Goal: Task Accomplishment & Management: Manage account settings

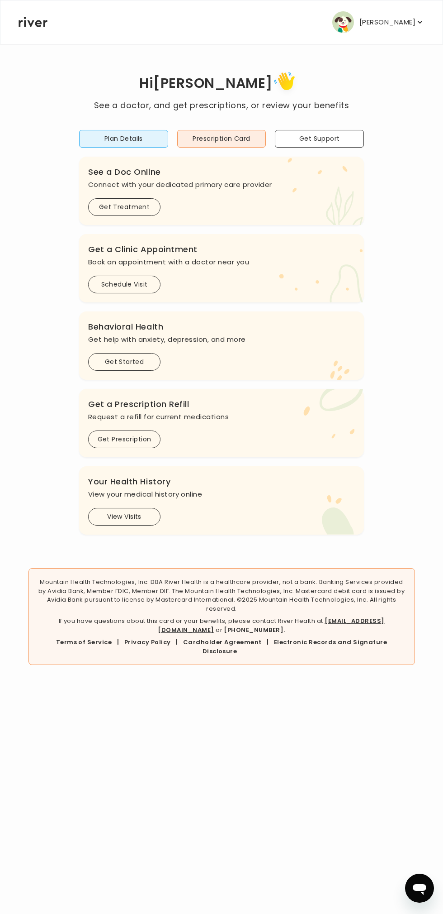
click at [421, 22] on icon "button" at bounding box center [420, 22] width 9 height 9
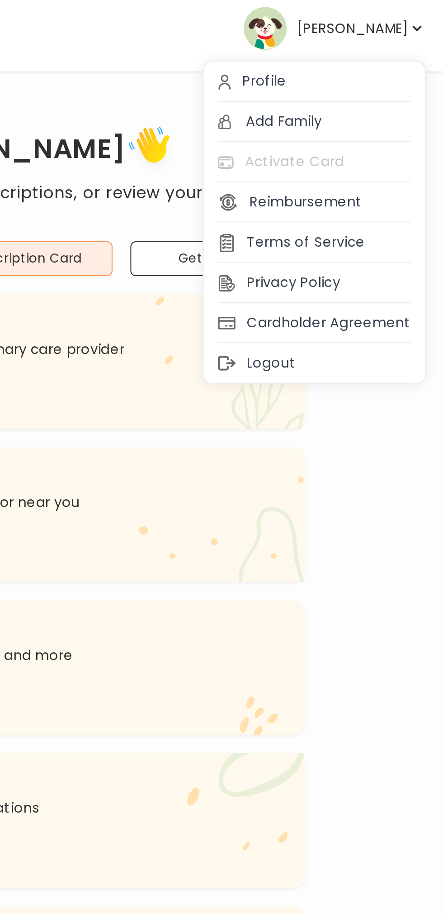
click at [351, 53] on div "Profile" at bounding box center [368, 49] width 112 height 20
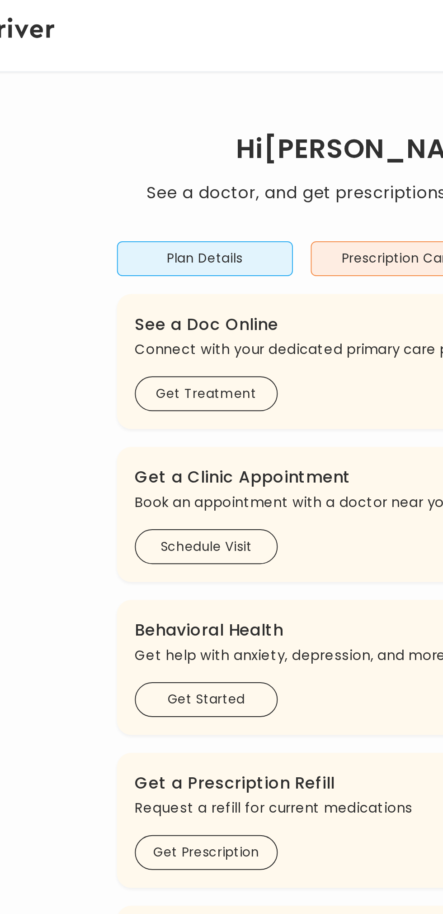
click at [145, 137] on button "Plan Details" at bounding box center [123, 139] width 89 height 18
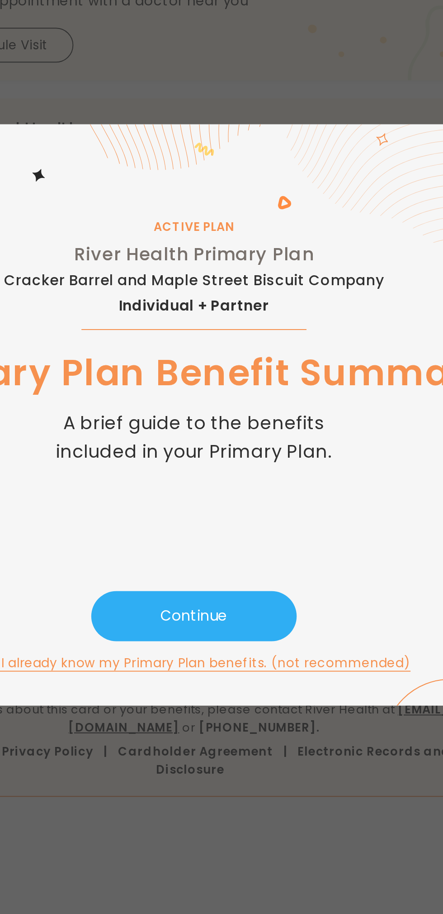
click at [251, 576] on button "Continue" at bounding box center [222, 573] width 104 height 25
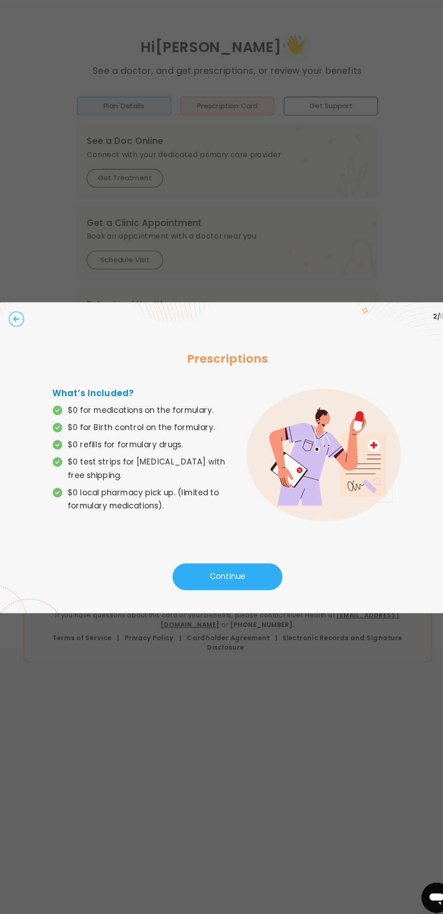
click at [255, 583] on button "Continue" at bounding box center [222, 583] width 104 height 25
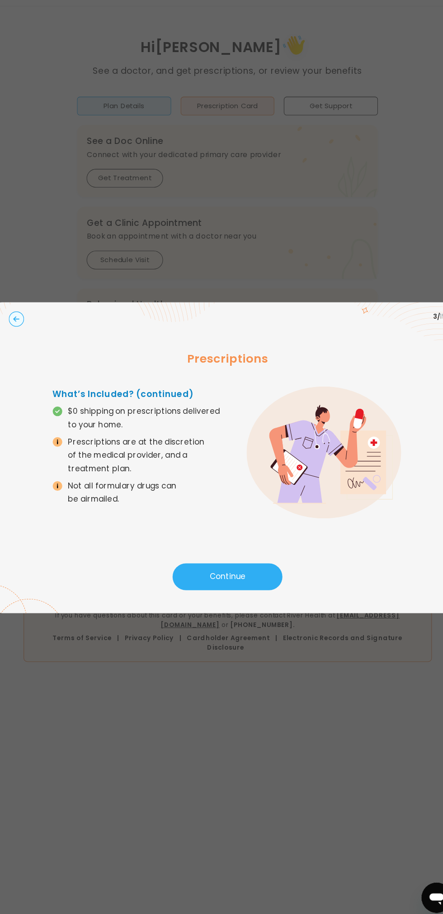
click at [255, 592] on button "Continue" at bounding box center [222, 583] width 104 height 25
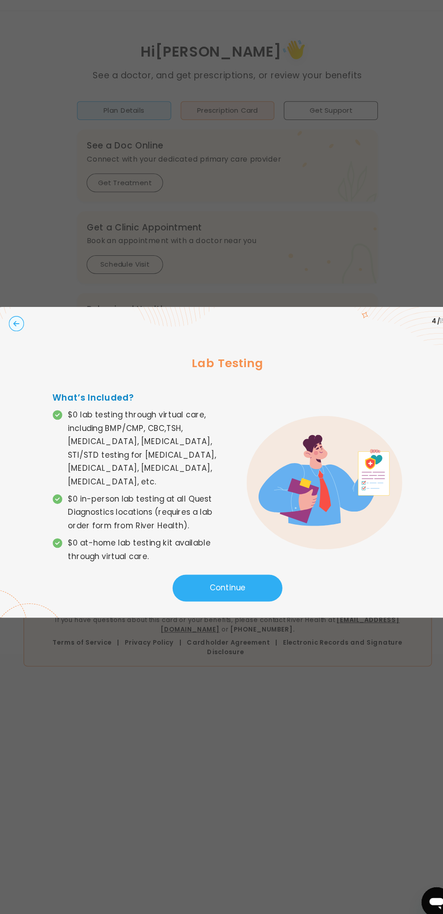
click at [224, 585] on button "Continue" at bounding box center [222, 590] width 104 height 25
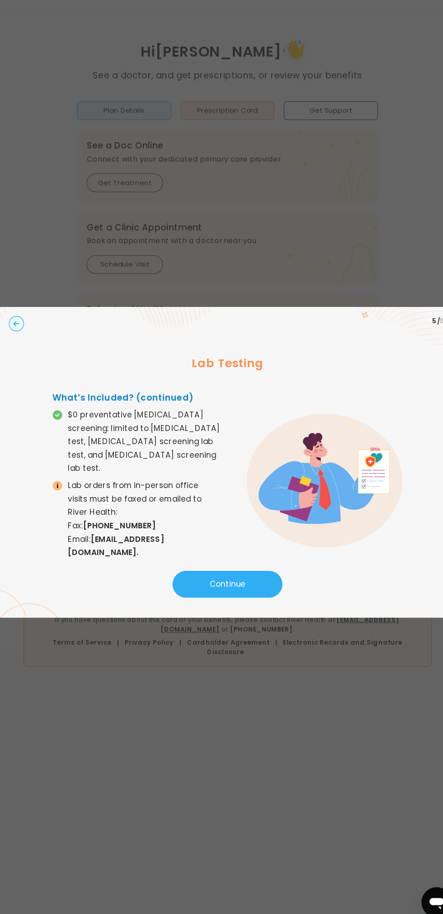
click at [258, 581] on button "Continue" at bounding box center [222, 586] width 104 height 25
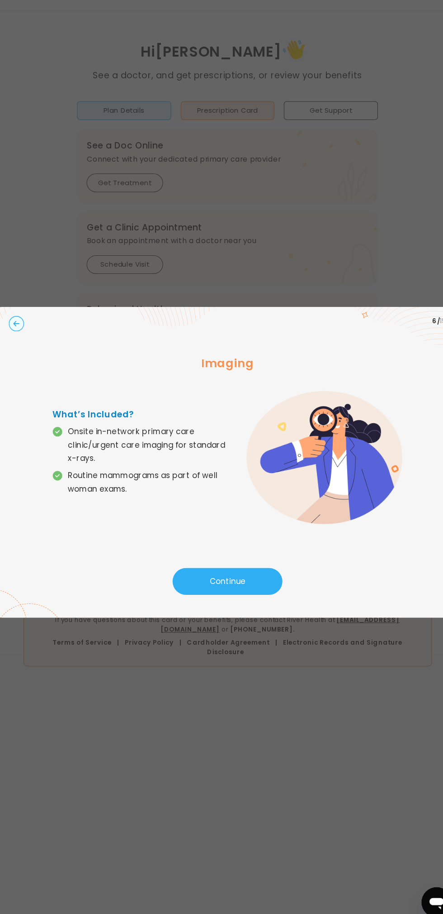
click at [248, 594] on button "Continue" at bounding box center [222, 583] width 104 height 25
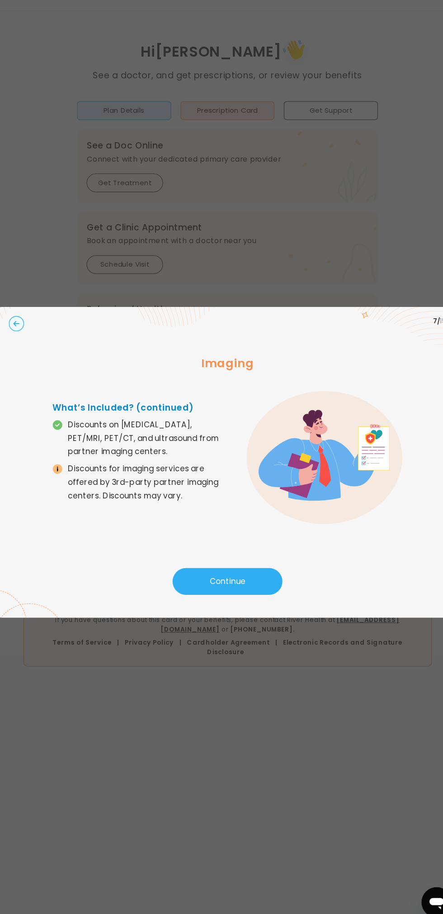
click at [249, 585] on button "Continue" at bounding box center [222, 583] width 104 height 25
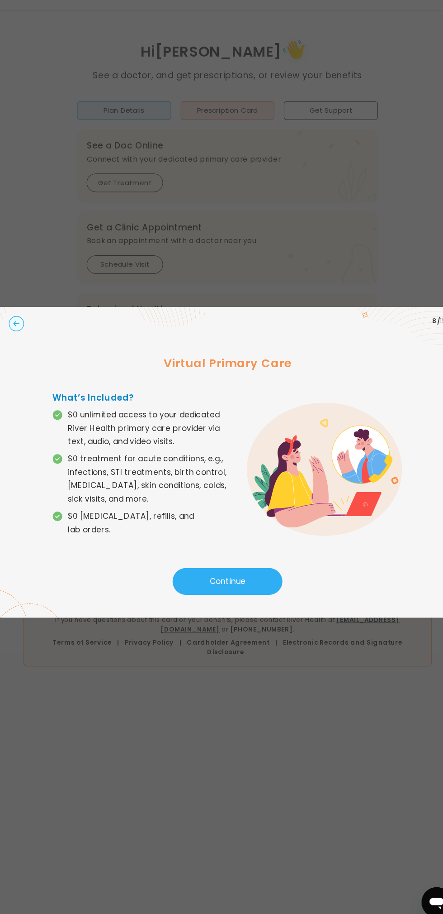
click at [256, 592] on button "Continue" at bounding box center [222, 583] width 104 height 25
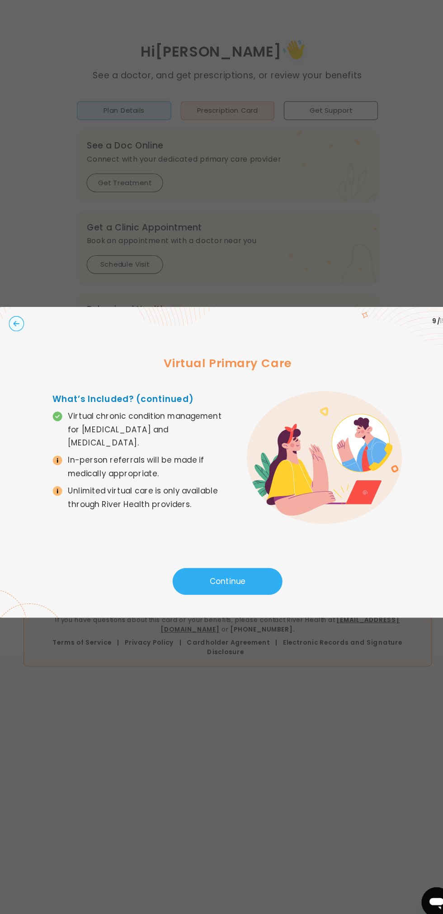
click at [249, 586] on button "Continue" at bounding box center [222, 583] width 104 height 25
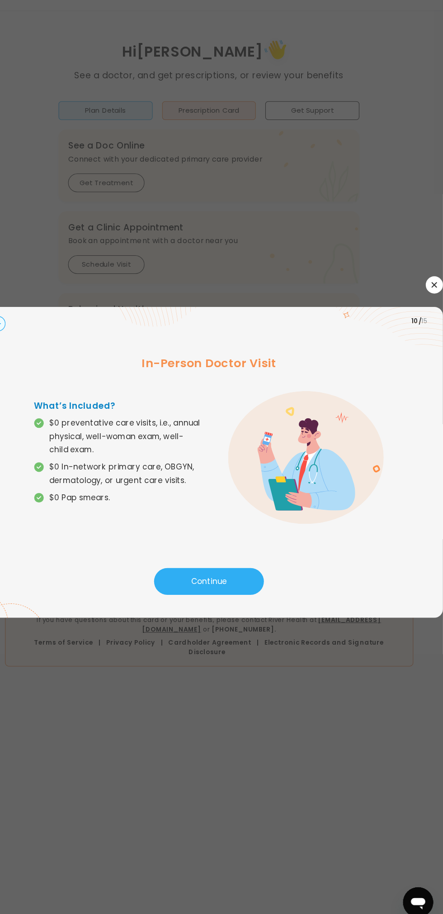
click at [247, 581] on button "Continue" at bounding box center [222, 583] width 104 height 25
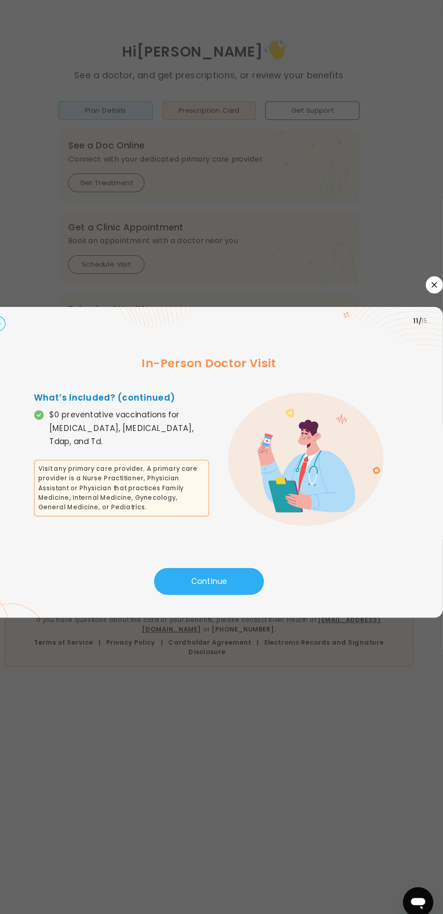
click at [435, 303] on icon "button" at bounding box center [435, 303] width 5 height 5
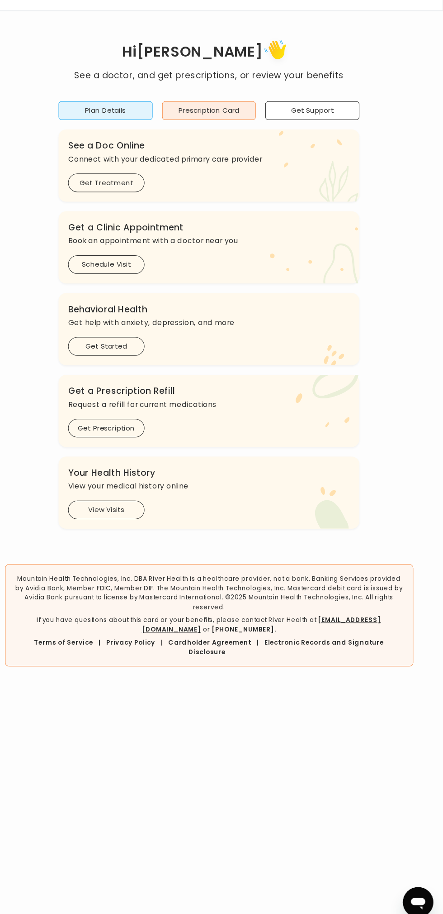
click at [237, 134] on button "Prescription Card" at bounding box center [221, 139] width 89 height 18
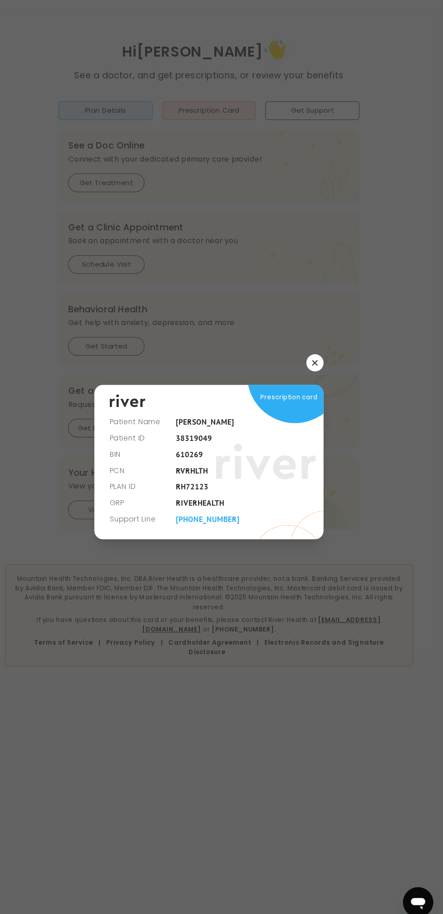
click at [322, 377] on icon "button" at bounding box center [321, 377] width 5 height 5
